Goal: Navigation & Orientation: Find specific page/section

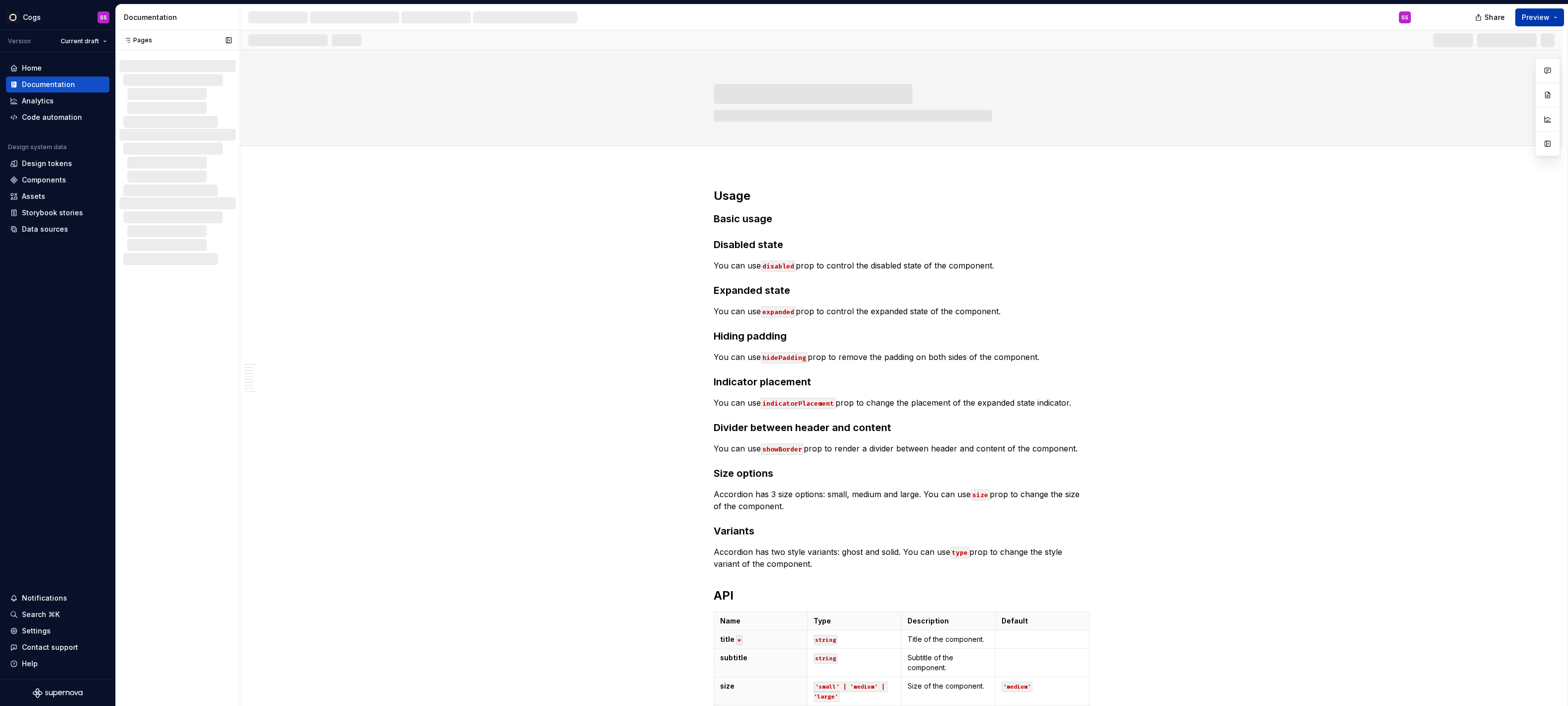
click at [1539, 21] on span "Preview" at bounding box center [1535, 17] width 28 height 10
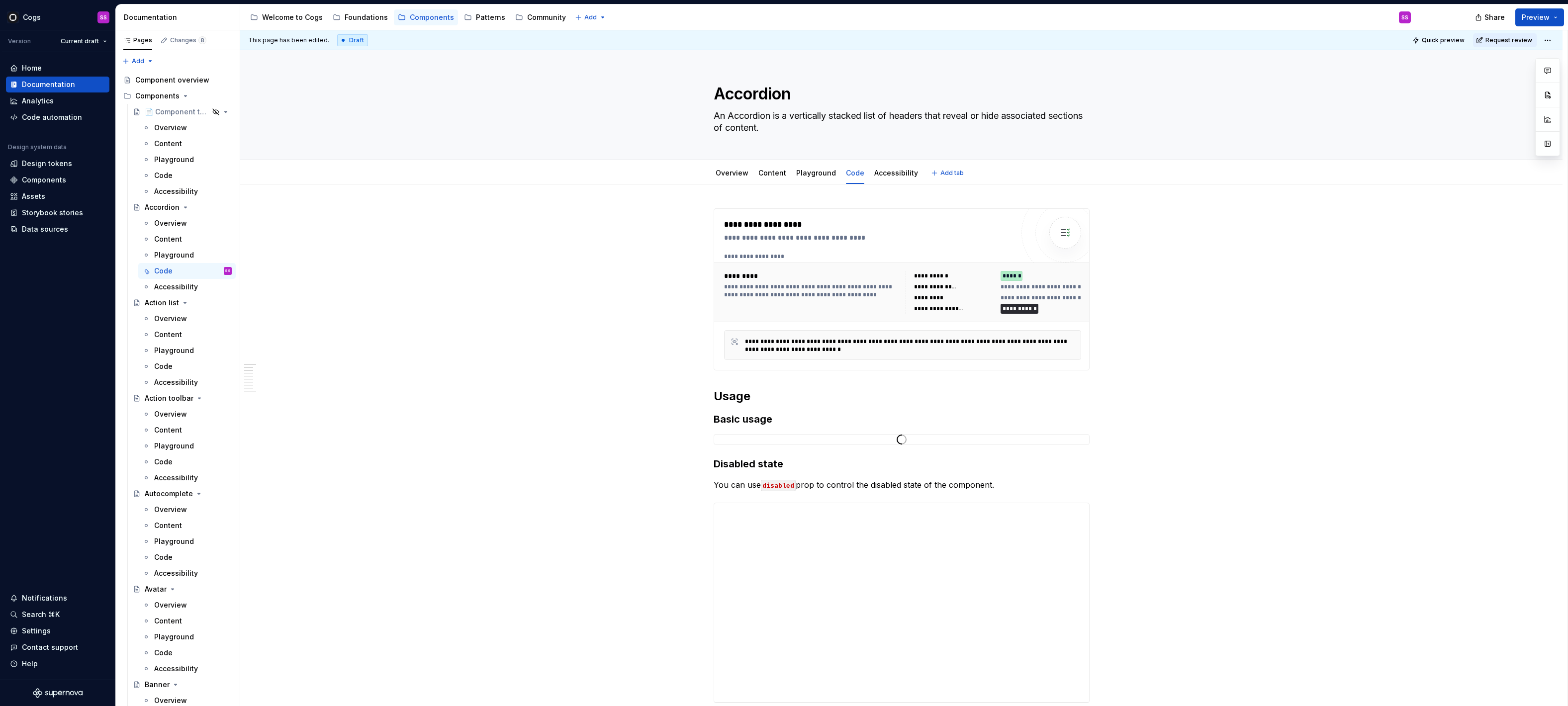
type textarea "*"
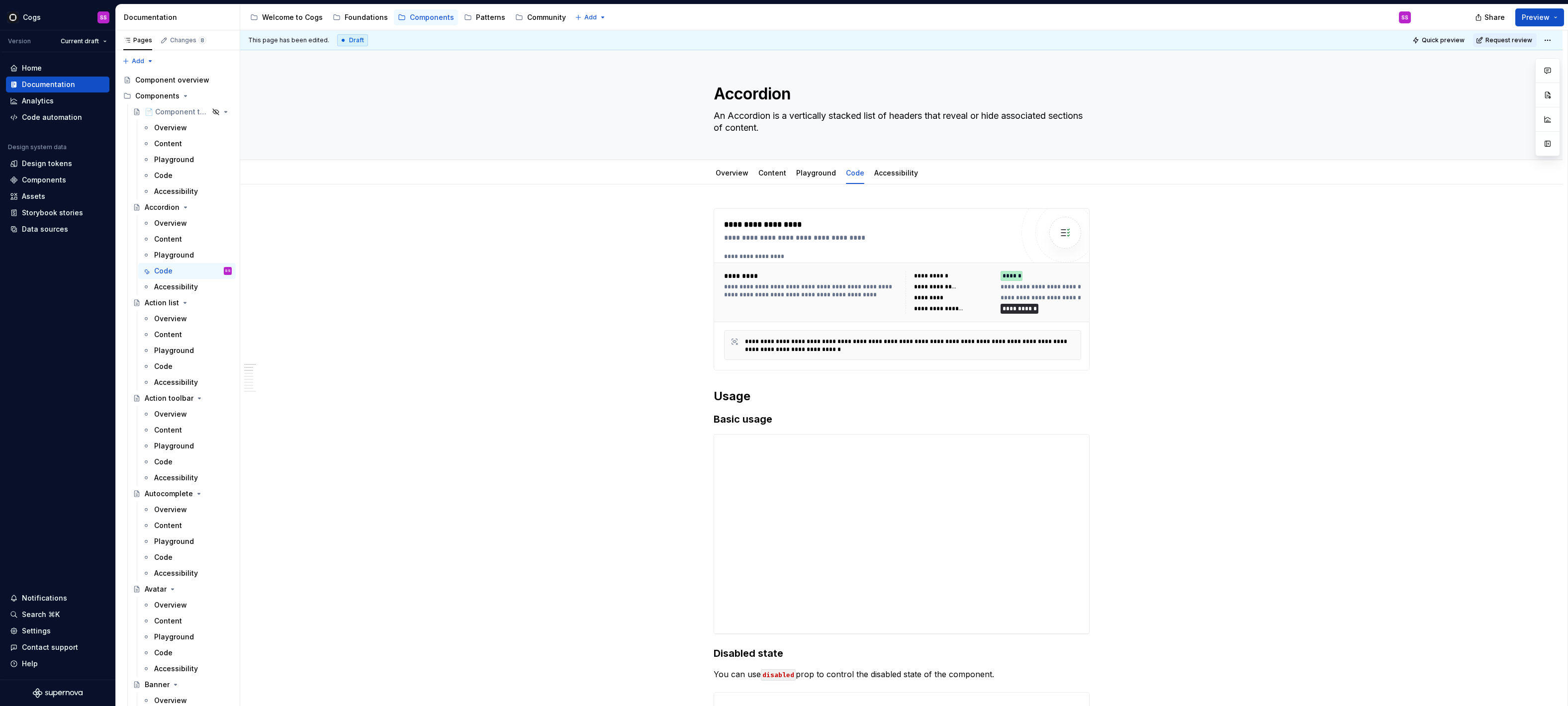
click at [149, 16] on div "Documentation" at bounding box center [180, 17] width 112 height 10
click at [53, 68] on div "Home" at bounding box center [58, 68] width 96 height 10
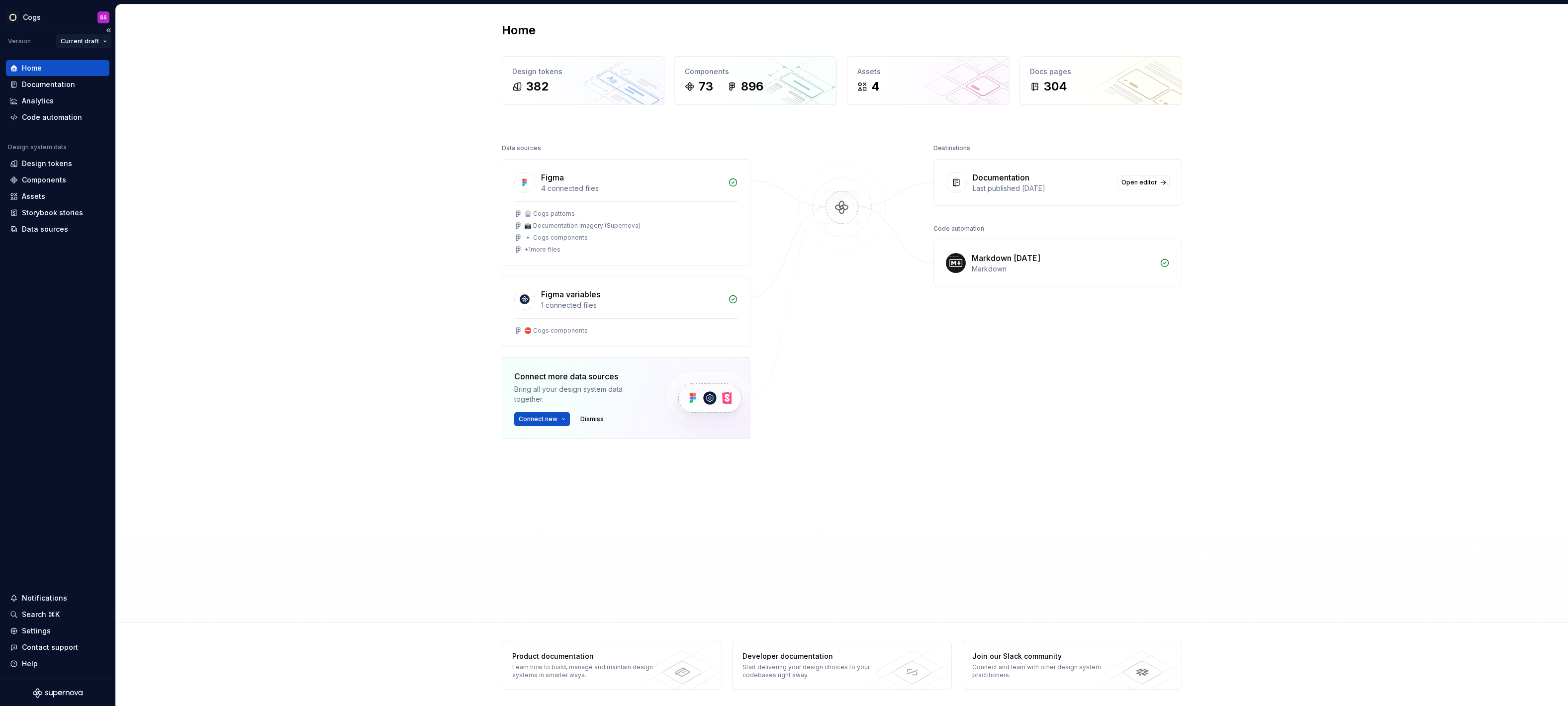
click at [83, 40] on html "Cogs SS Version Current draft Home Documentation Analytics Code automation Desi…" at bounding box center [784, 353] width 1568 height 706
click at [79, 79] on div "v v10" at bounding box center [108, 77] width 65 height 10
